Goal: Task Accomplishment & Management: Use online tool/utility

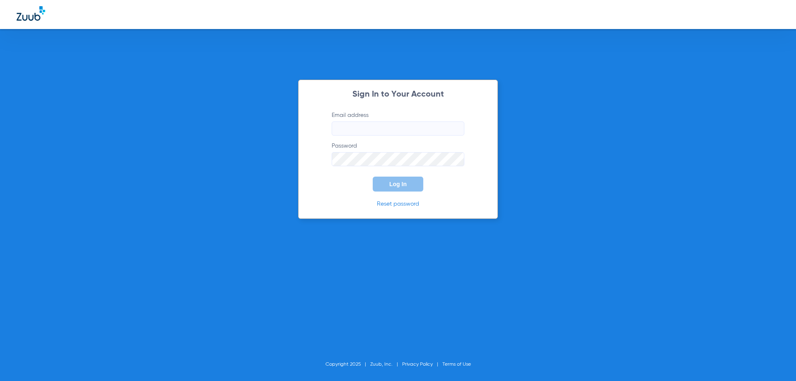
type input "[PERSON_NAME][EMAIL_ADDRESS][DOMAIN_NAME]"
click at [393, 184] on span "Log In" at bounding box center [397, 184] width 17 height 7
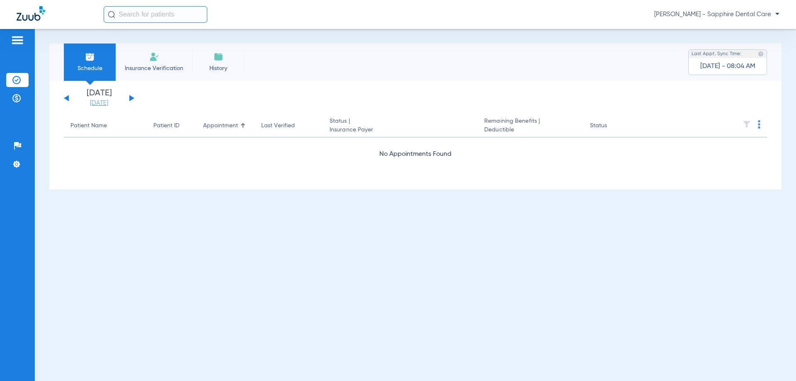
click at [105, 101] on link "[DATE]" at bounding box center [99, 103] width 50 height 8
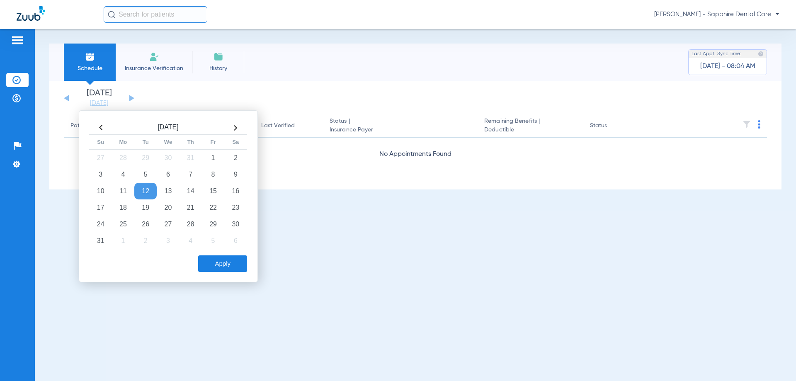
click at [221, 83] on div "[DATE] [DATE] [DATE] [DATE] [DATE] [DATE] [DATE] [DATE] [DATE] [DATE] [DATE] [D…" at bounding box center [415, 135] width 732 height 109
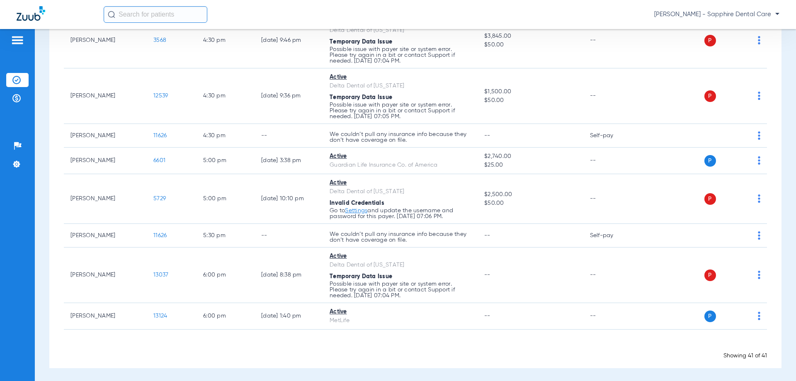
scroll to position [1336, 0]
